Goal: Task Accomplishment & Management: Use online tool/utility

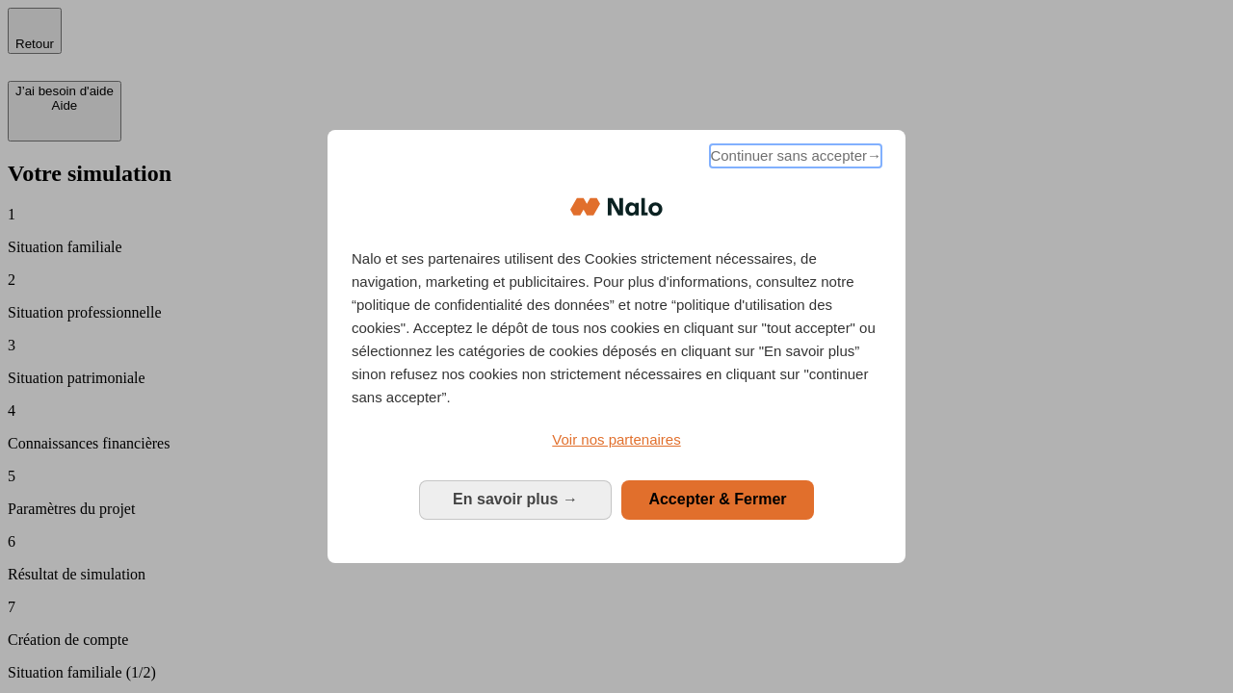
click at [794, 159] on span "Continuer sans accepter →" at bounding box center [795, 155] width 171 height 23
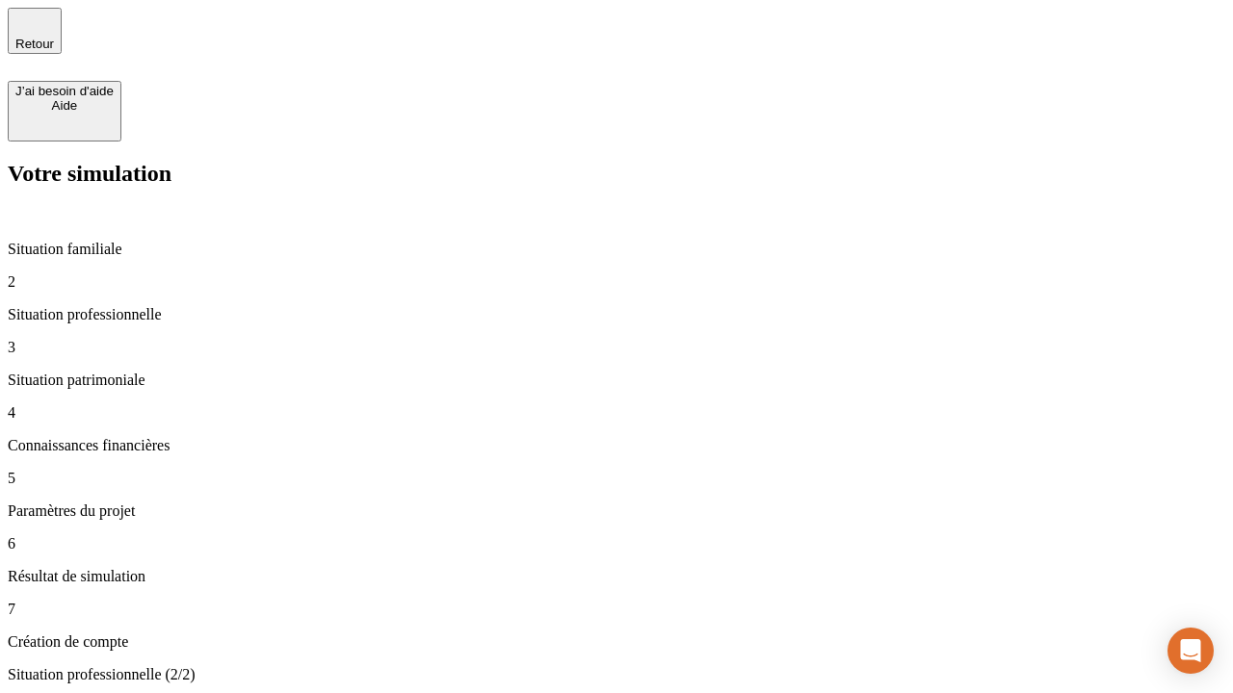
type input "30 000"
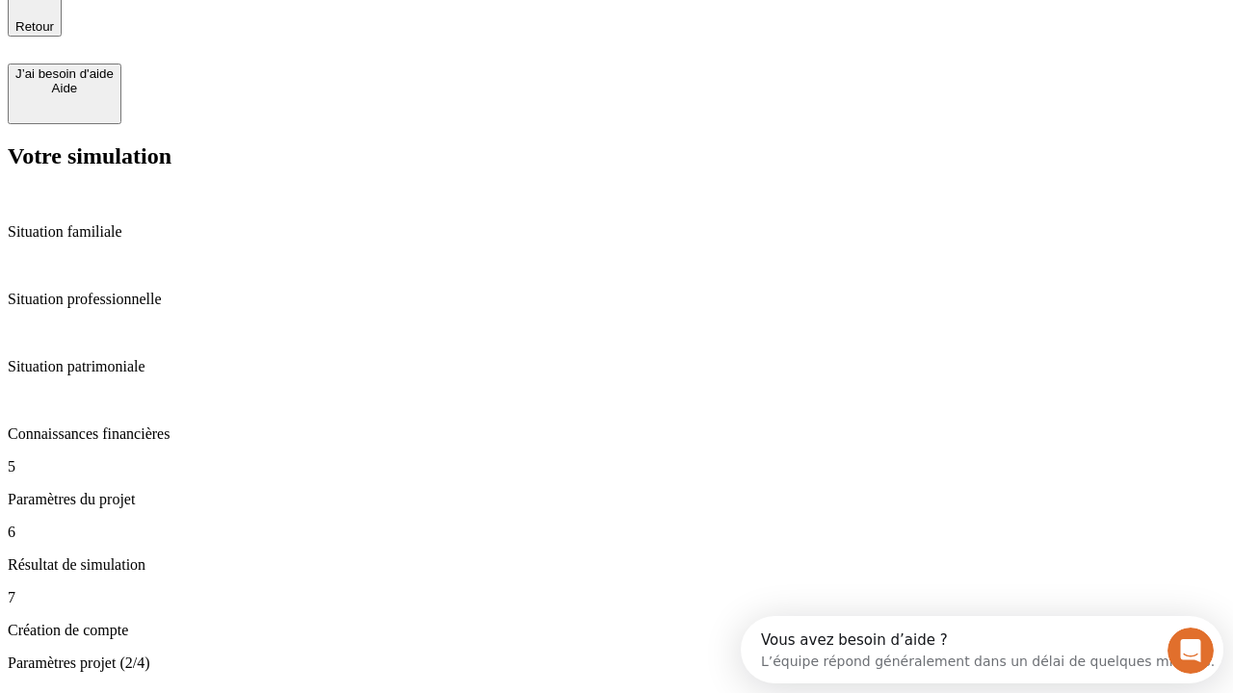
type input "25"
type input "1 000"
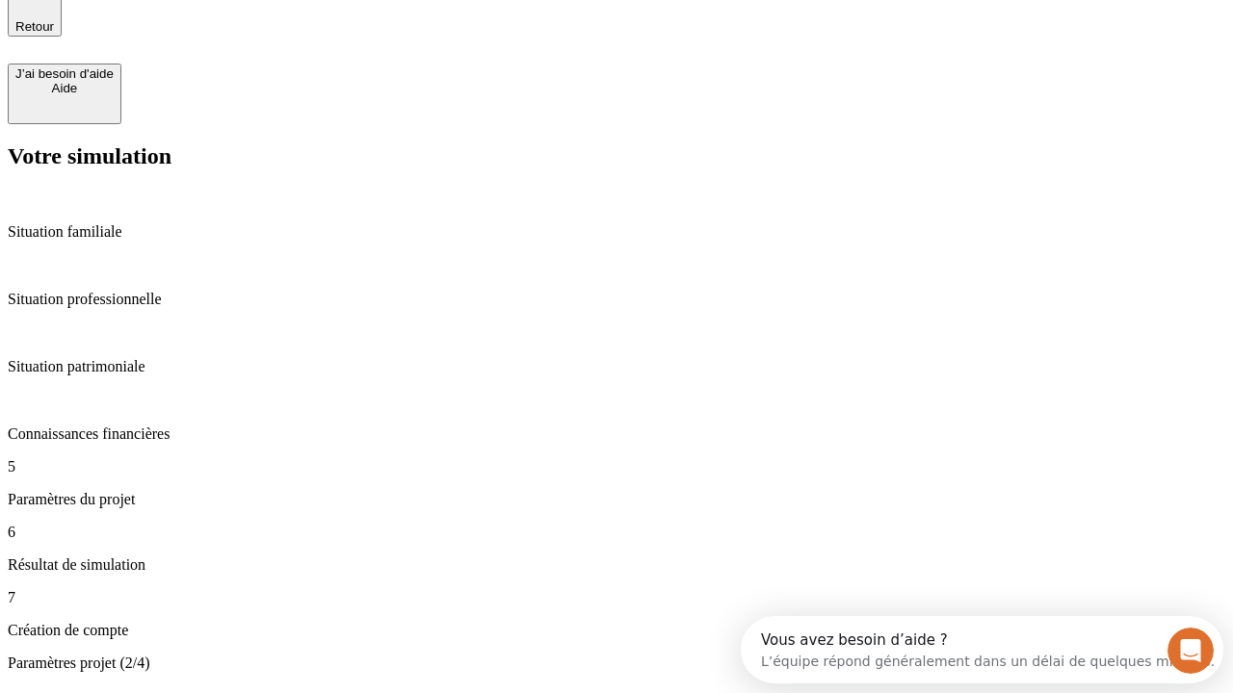
type input "640"
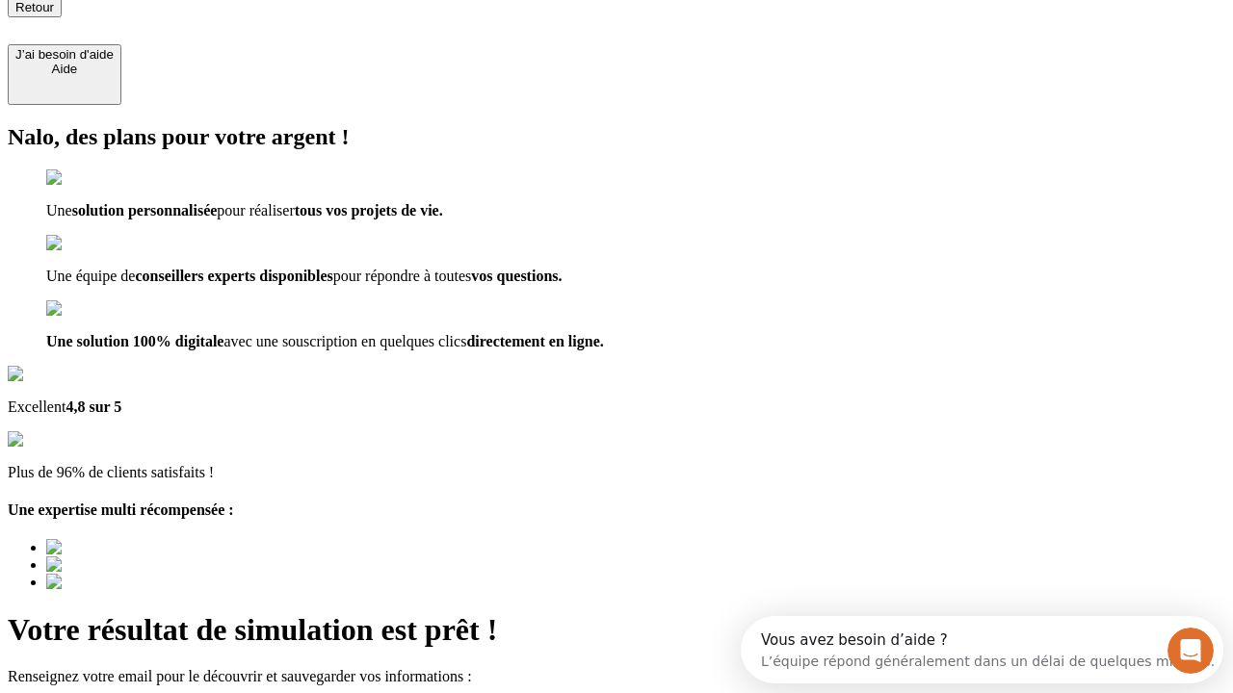
type input "[EMAIL_ADDRESS][PERSON_NAME][DOMAIN_NAME]"
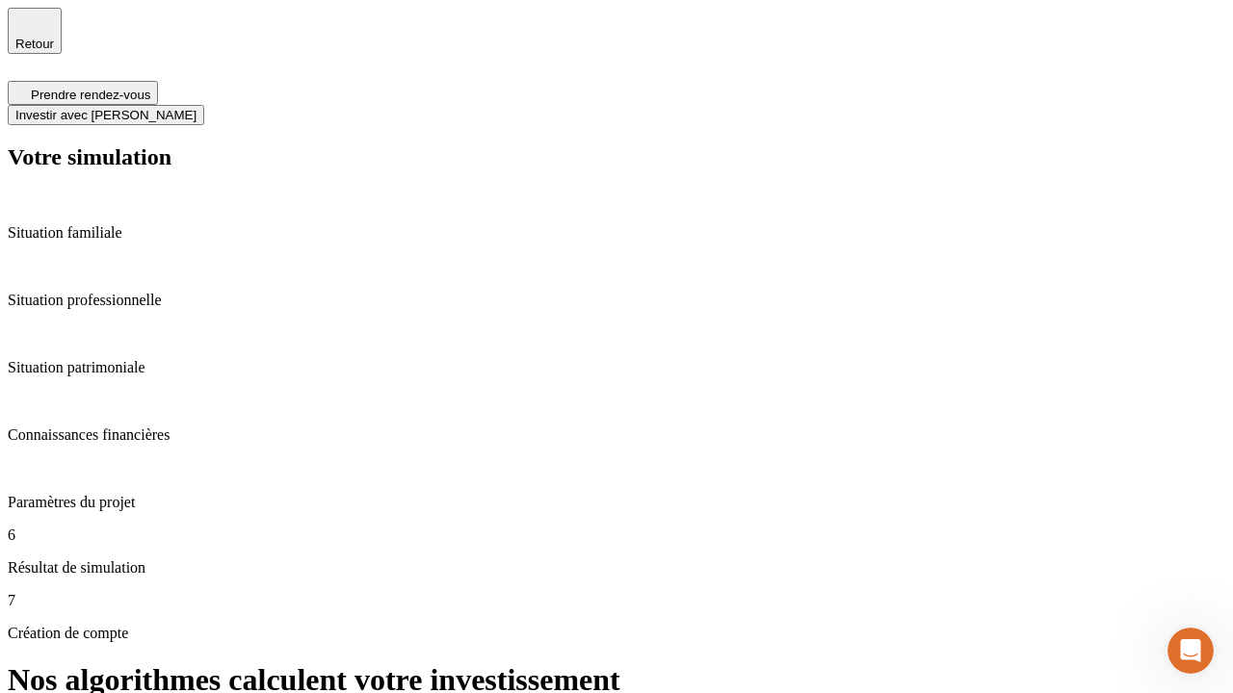
scroll to position [8, 0]
